Goal: Task Accomplishment & Management: Use online tool/utility

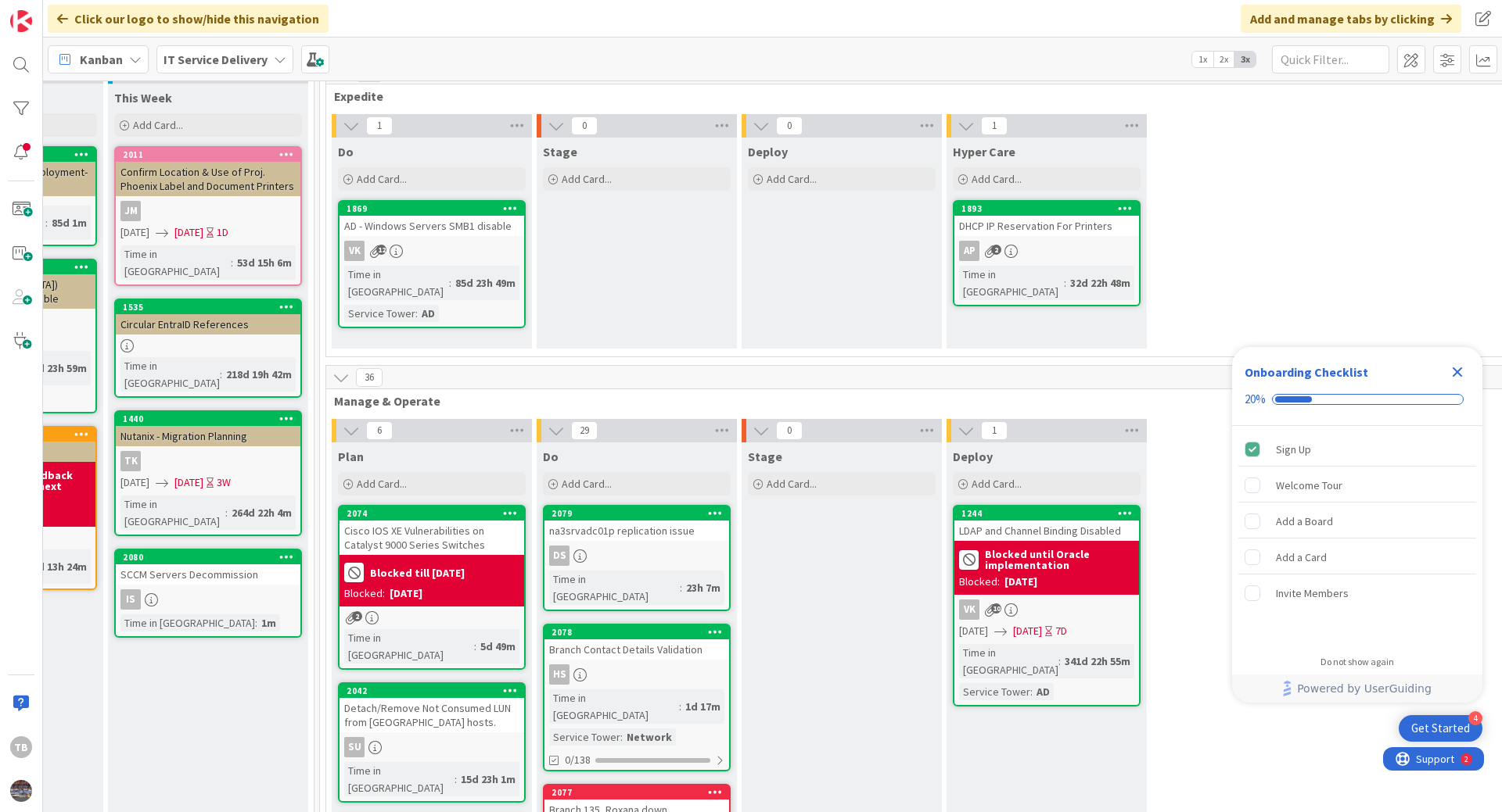
scroll to position [79, 1051]
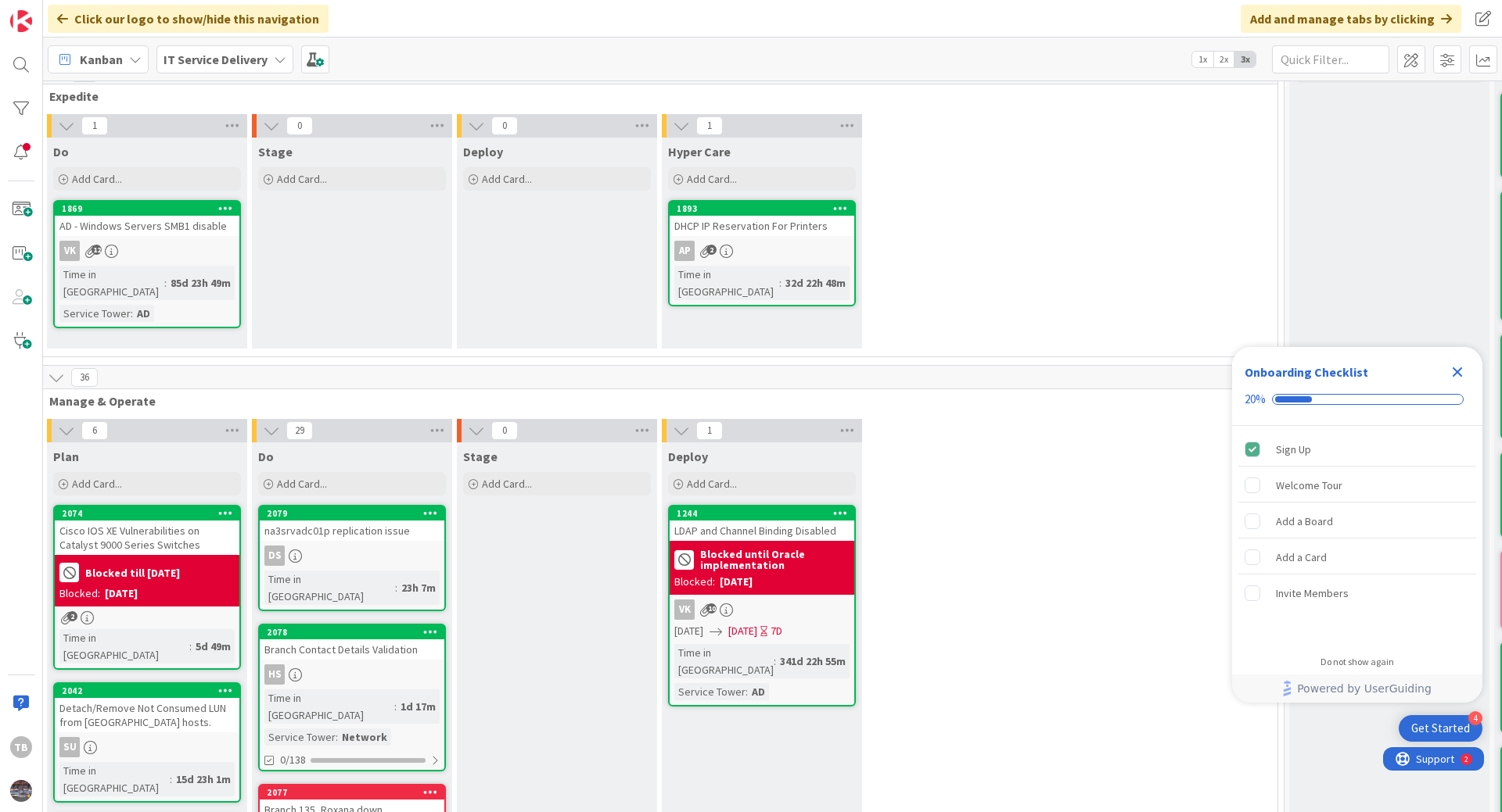
click at [801, 247] on div "AP 2" at bounding box center [762, 251] width 185 height 20
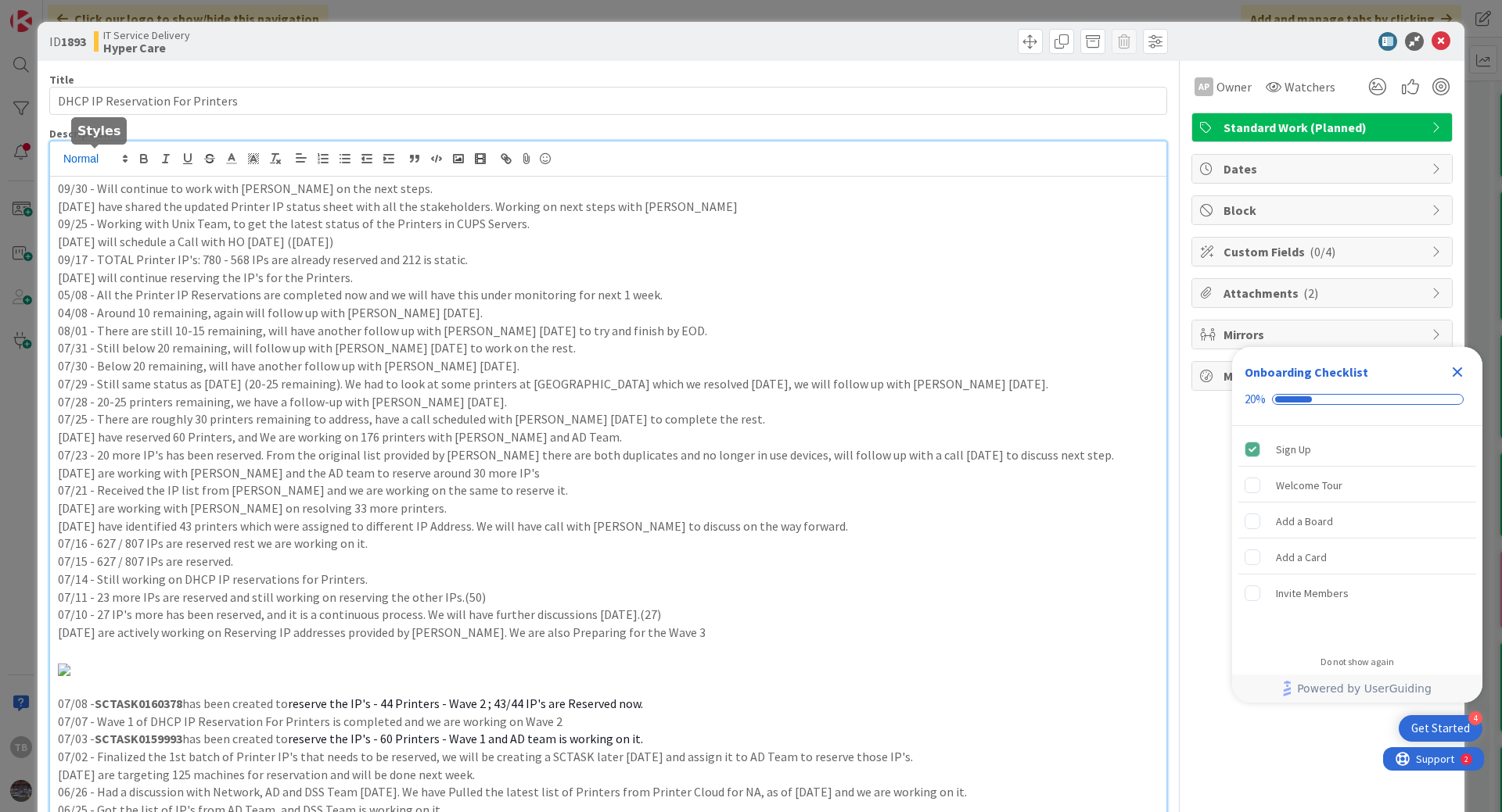
click at [60, 160] on div "TB [PERSON_NAME] just joined 09/30 - Will continue to work with [PERSON_NAME] o…" at bounding box center [607, 497] width 1116 height 711
drag, startPoint x: 55, startPoint y: 192, endPoint x: 434, endPoint y: 196, distance: 379.0
click at [434, 196] on div "09/30 - Will continue to work with [PERSON_NAME] on the next steps. [DATE] have…" at bounding box center [607, 515] width 1116 height 676
copy p "09/30 - Will continue to work with [PERSON_NAME] on the next steps."
click at [55, 188] on div "09/30 - Will continue to work with [PERSON_NAME] on the next steps. [DATE] have…" at bounding box center [607, 515] width 1116 height 676
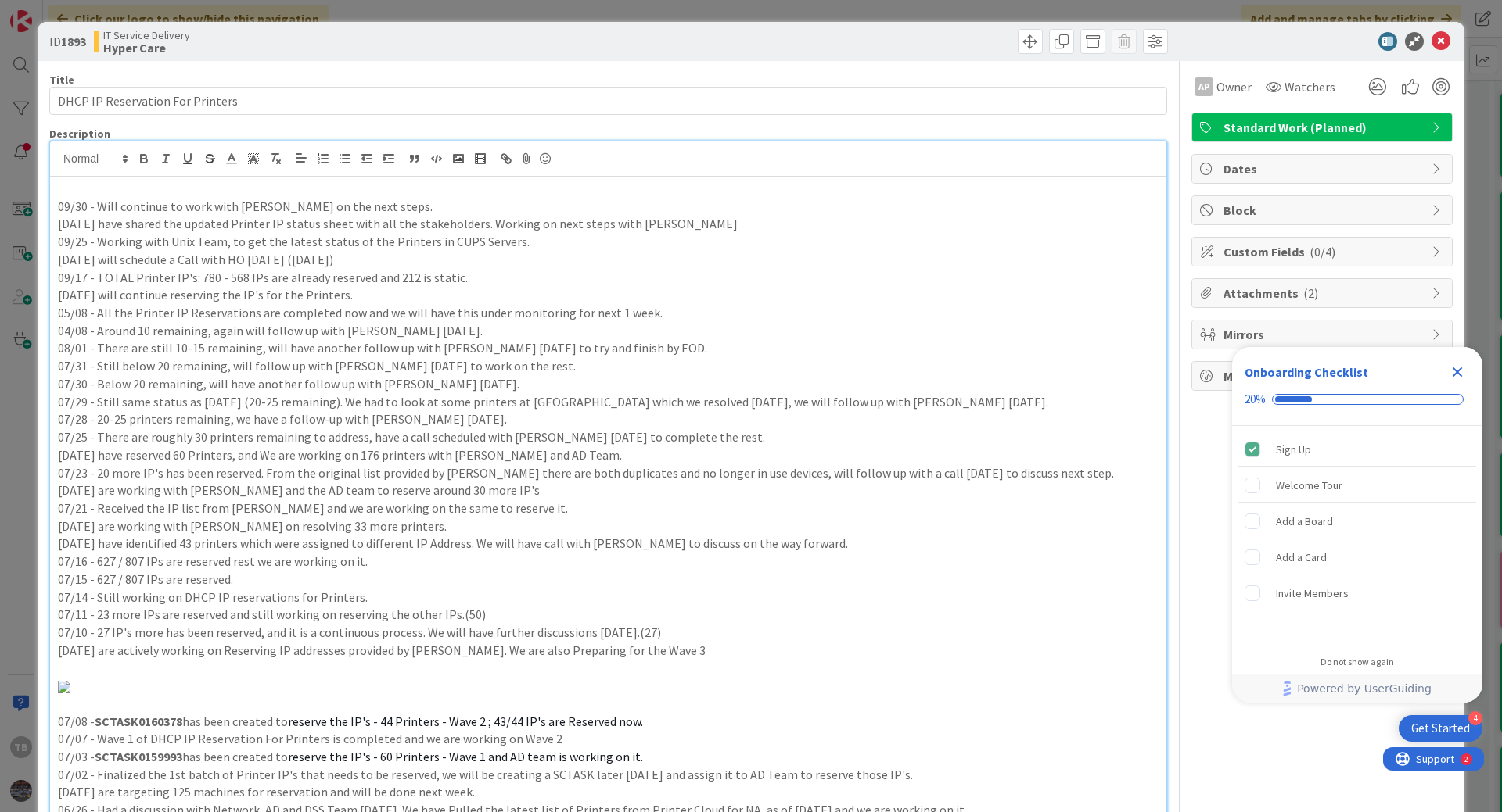
paste div
click at [118, 181] on p "09/30 - Will continue to work with [PERSON_NAME] on the next steps." at bounding box center [608, 188] width 1101 height 18
click at [84, 188] on p "09/30 - Will follow up from yesterdays call and continue to work with [PERSON_N…" at bounding box center [608, 188] width 1101 height 18
drag, startPoint x: 489, startPoint y: 188, endPoint x: 581, endPoint y: 190, distance: 92.0
click at [581, 190] on p "10/01 - Will follow up from yesterdays call and continue to work with [PERSON_N…" at bounding box center [608, 188] width 1101 height 18
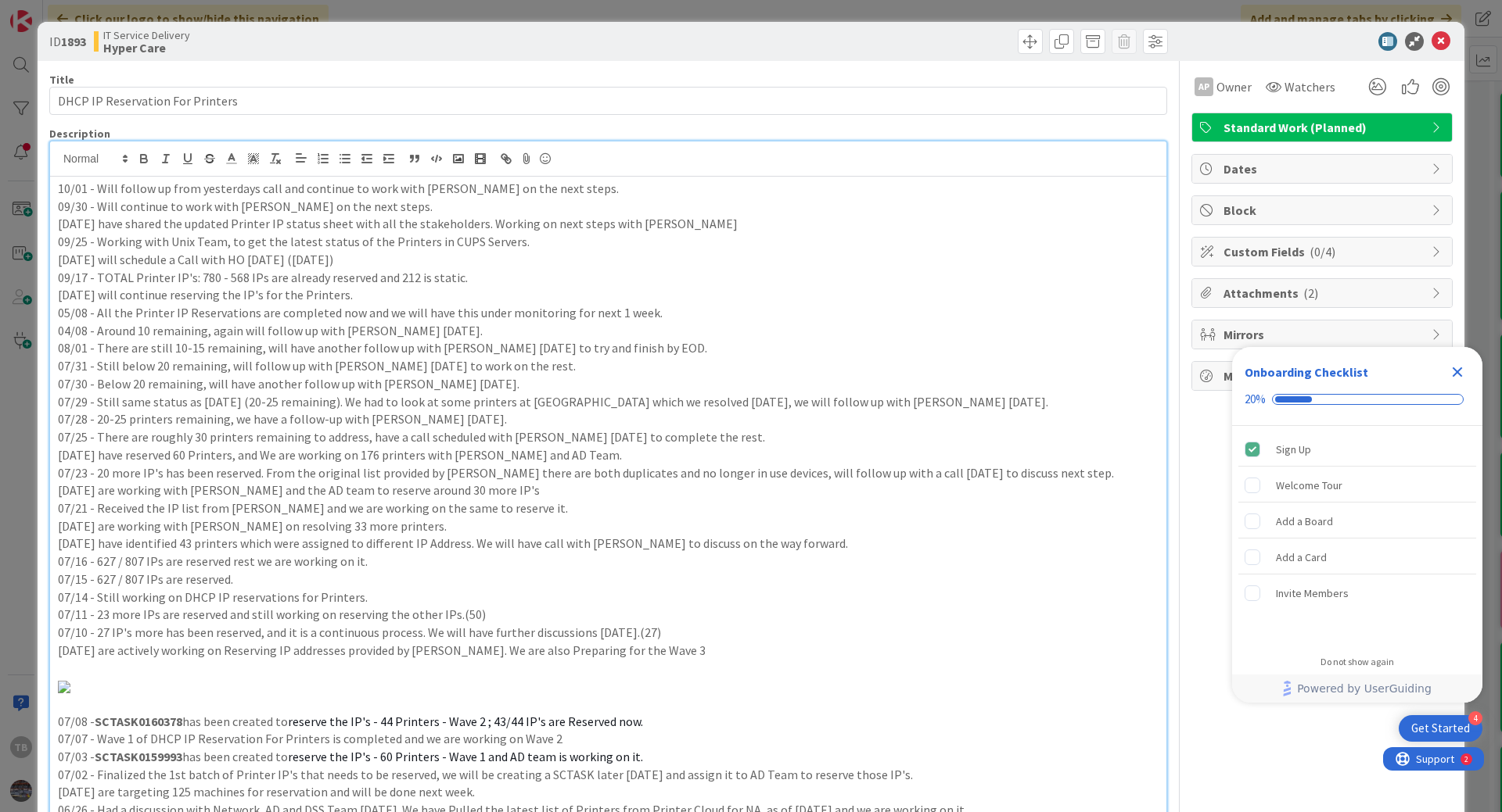
click at [592, 190] on p "10/01 - Will follow up from yesterdays call and continue to work with [PERSON_N…" at bounding box center [608, 188] width 1101 height 18
drag, startPoint x: 565, startPoint y: 188, endPoint x: 97, endPoint y: 177, distance: 468.1
click at [97, 177] on div "10/01 - Will follow up from yesterdays call and continue to work with [PERSON_N…" at bounding box center [607, 523] width 1116 height 694
drag, startPoint x: 473, startPoint y: 190, endPoint x: 51, endPoint y: 183, distance: 422.1
click at [51, 183] on div "10/01 - [PERSON_NAME] is checking on some printer details so awaiting update fr…" at bounding box center [607, 523] width 1116 height 694
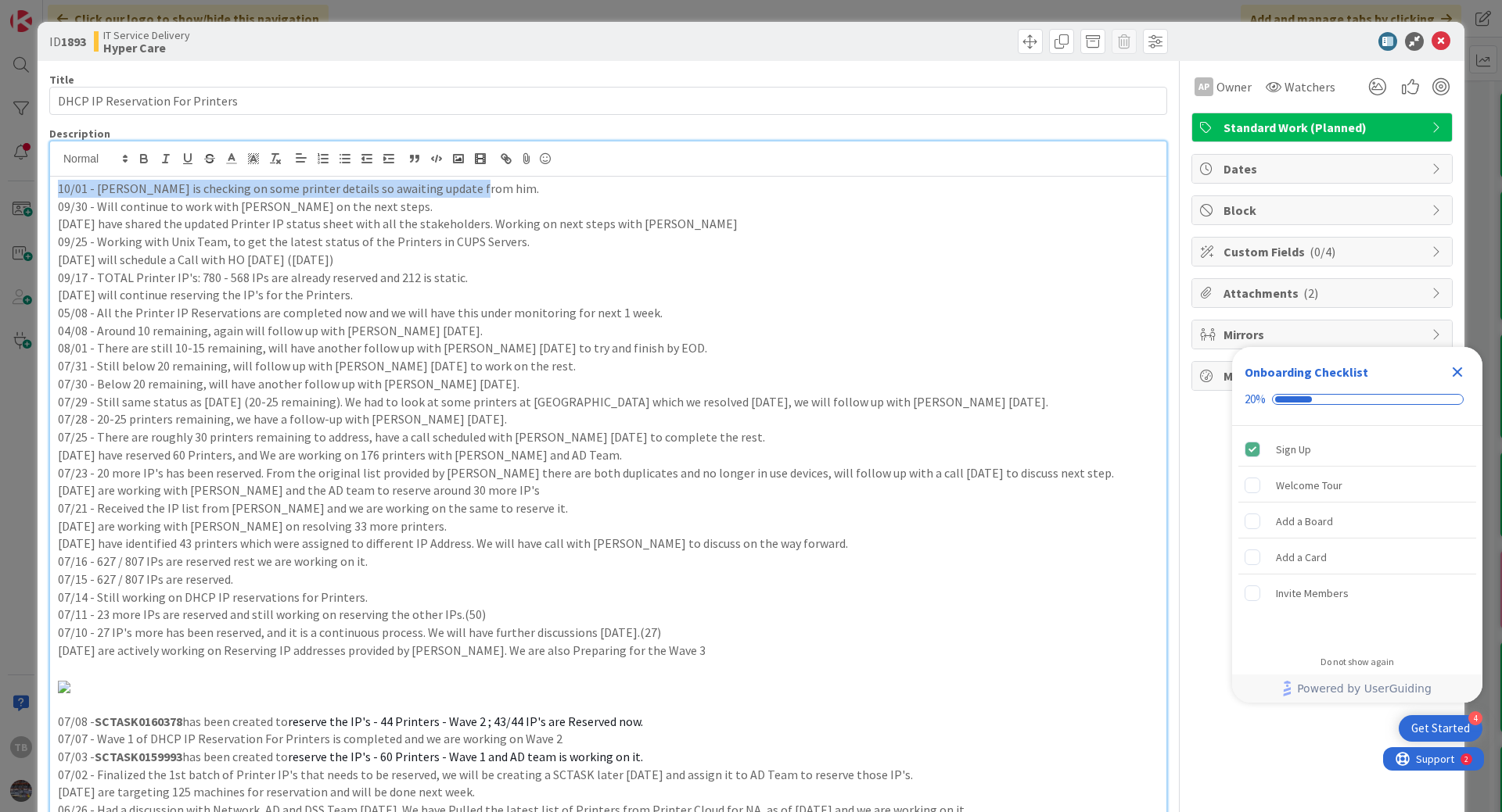
copy p "10/01 - [PERSON_NAME] is checking on some printer details so awaiting update fr…"
